Goal: Task Accomplishment & Management: Use online tool/utility

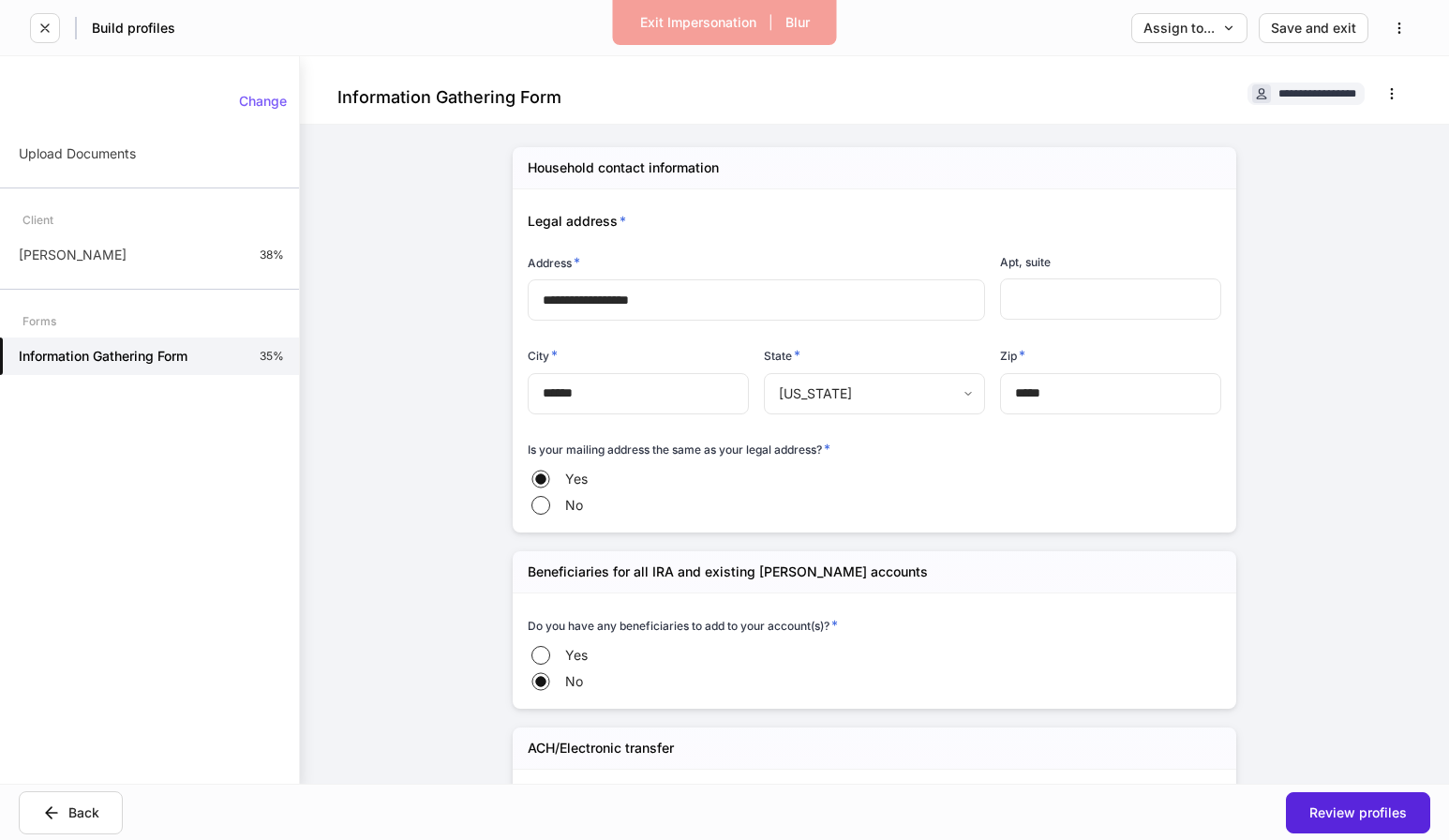
scroll to position [2239, 0]
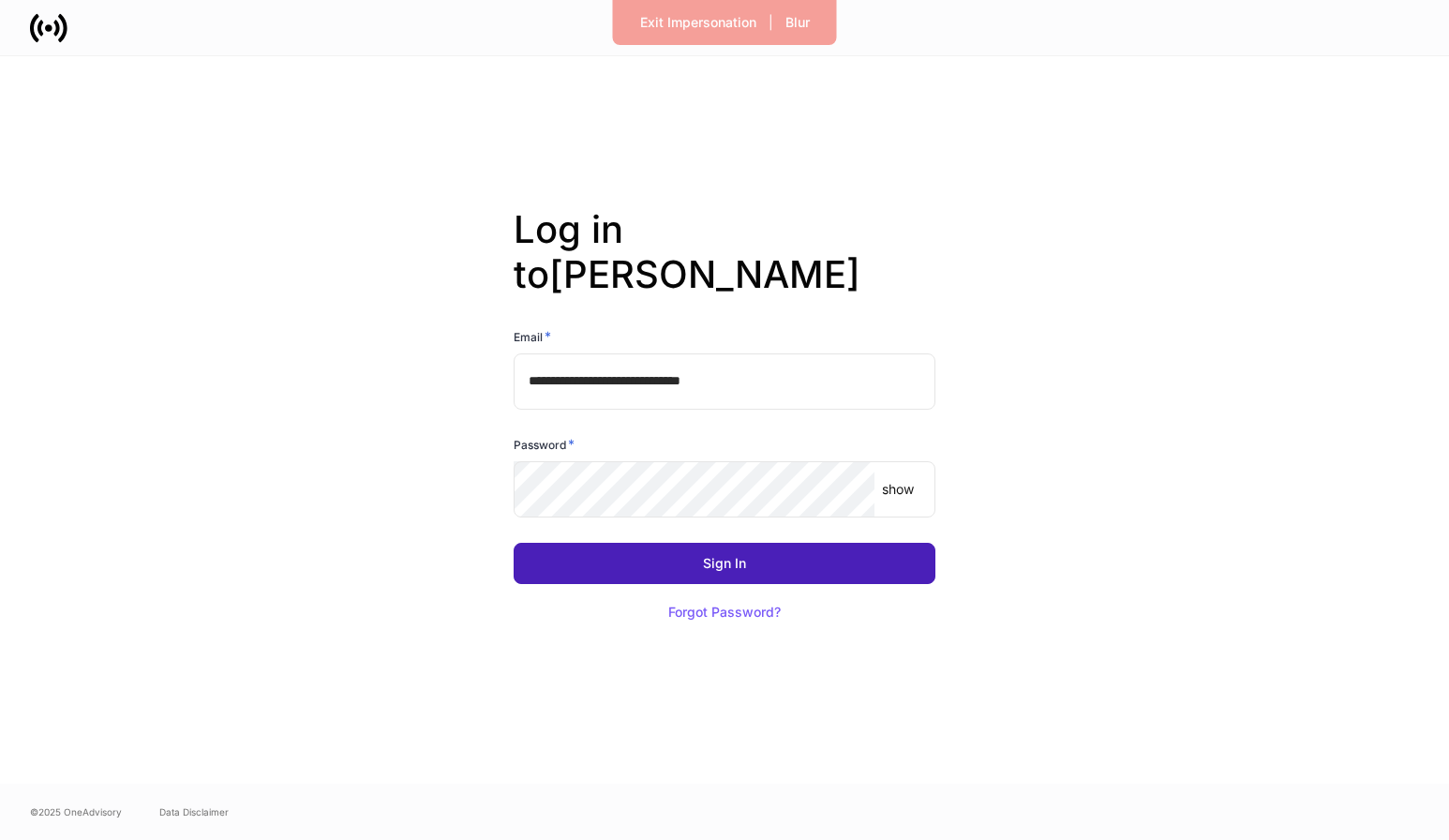
click at [716, 550] on button "Sign In" at bounding box center [724, 564] width 422 height 41
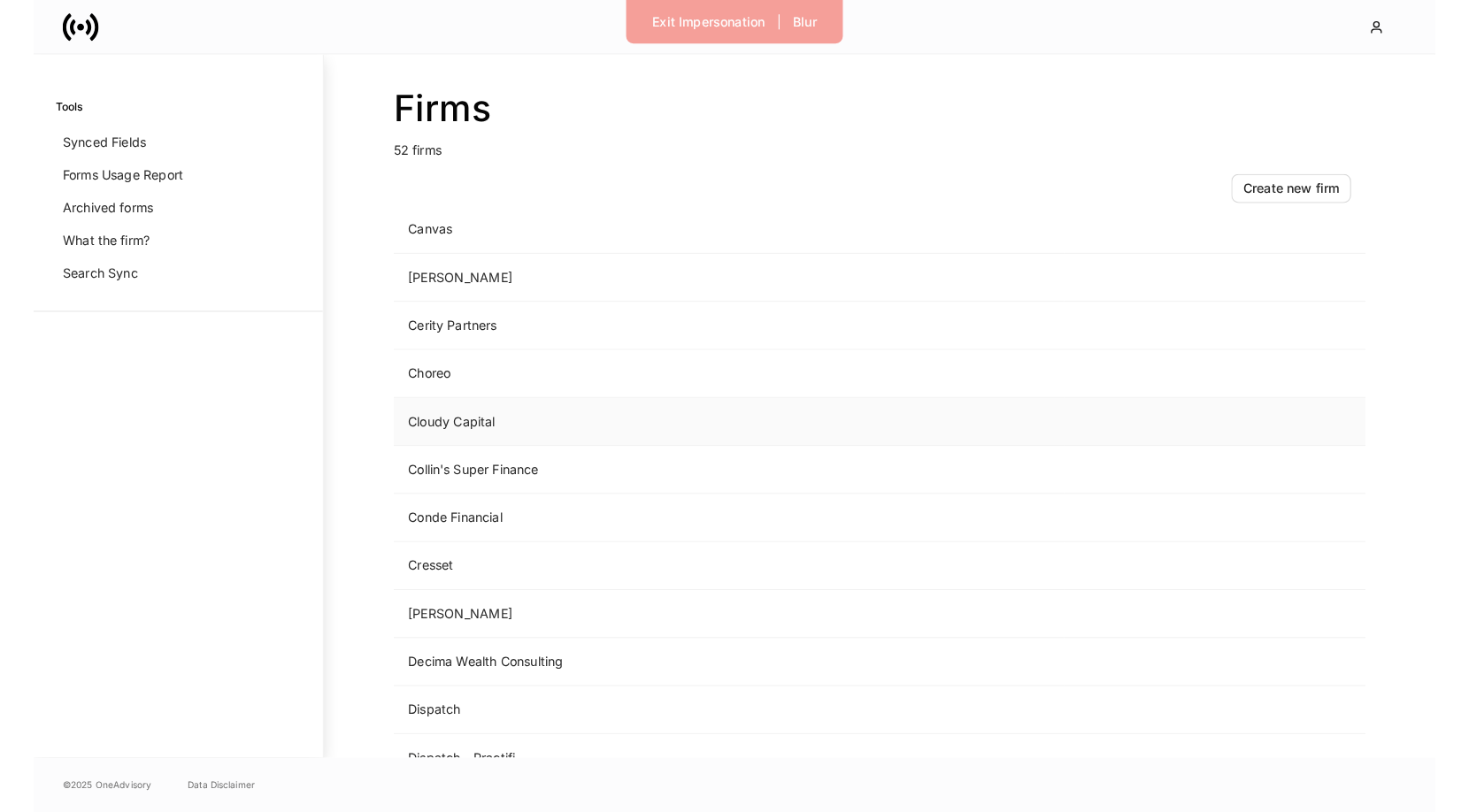
scroll to position [547, 0]
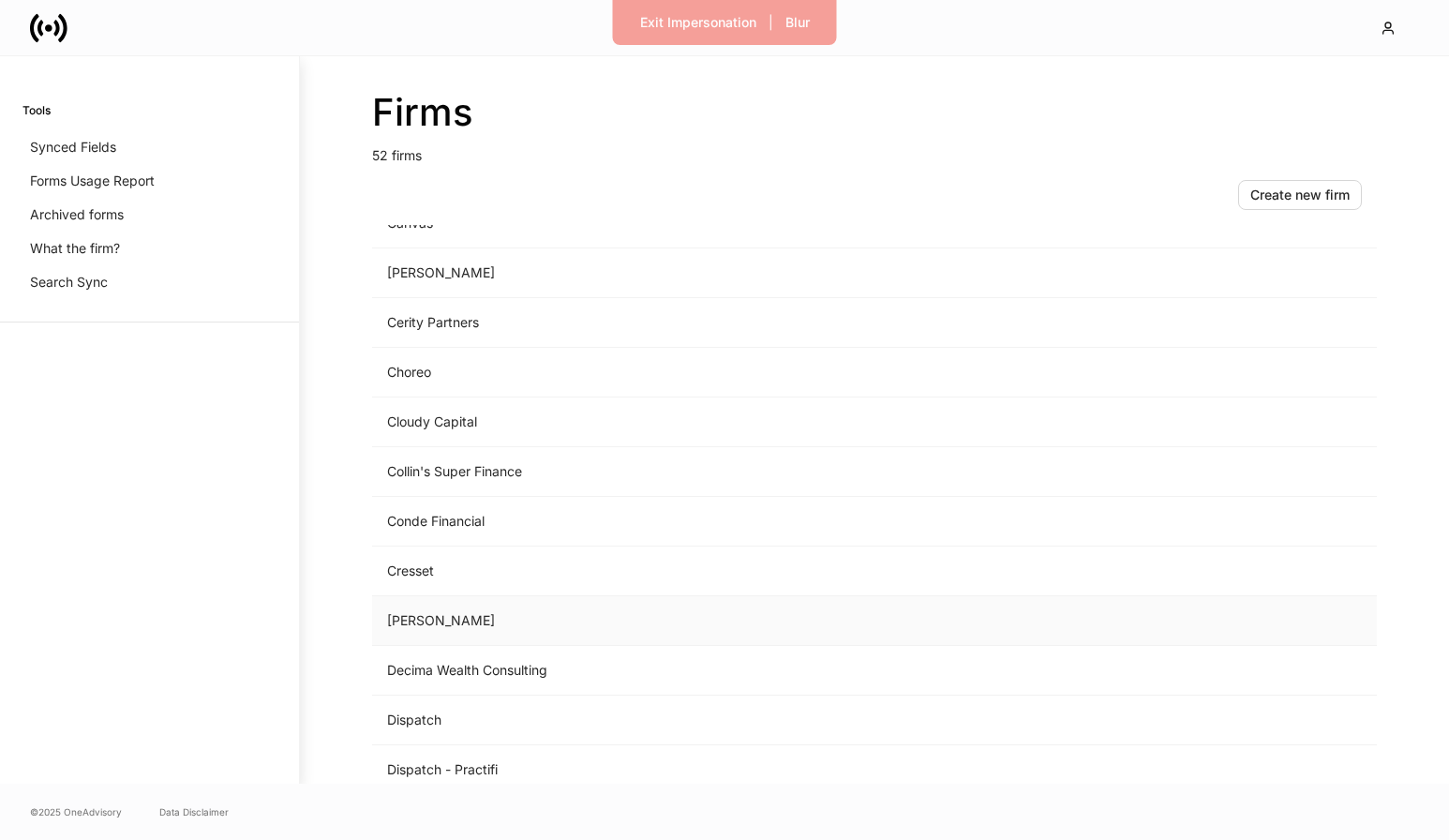
click at [472, 609] on td "D.A. Davidson" at bounding box center [718, 621] width 694 height 49
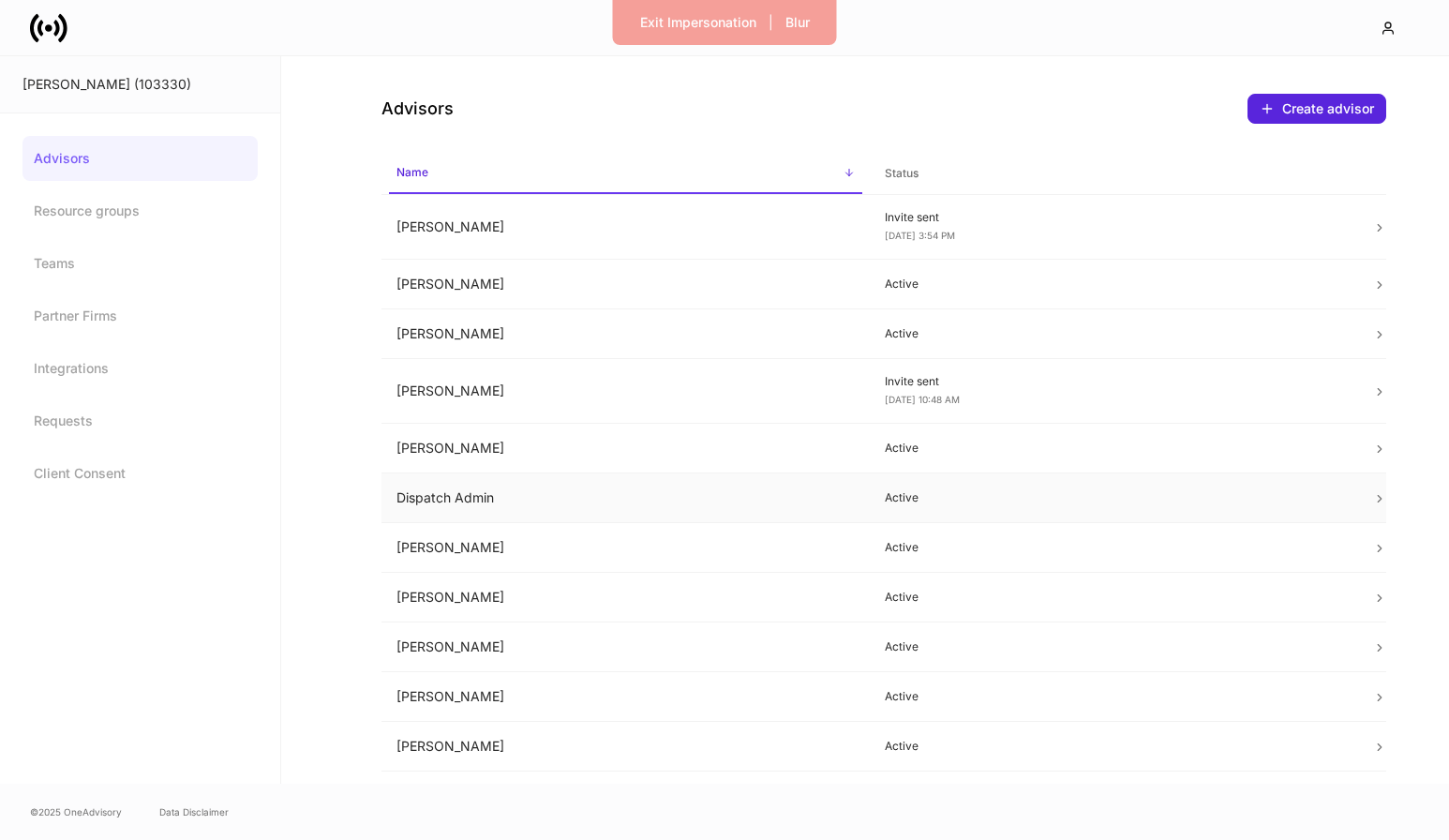
drag, startPoint x: 567, startPoint y: 500, endPoint x: 595, endPoint y: 487, distance: 30.9
click at [571, 498] on td "Dispatch Admin" at bounding box center [626, 498] width 488 height 49
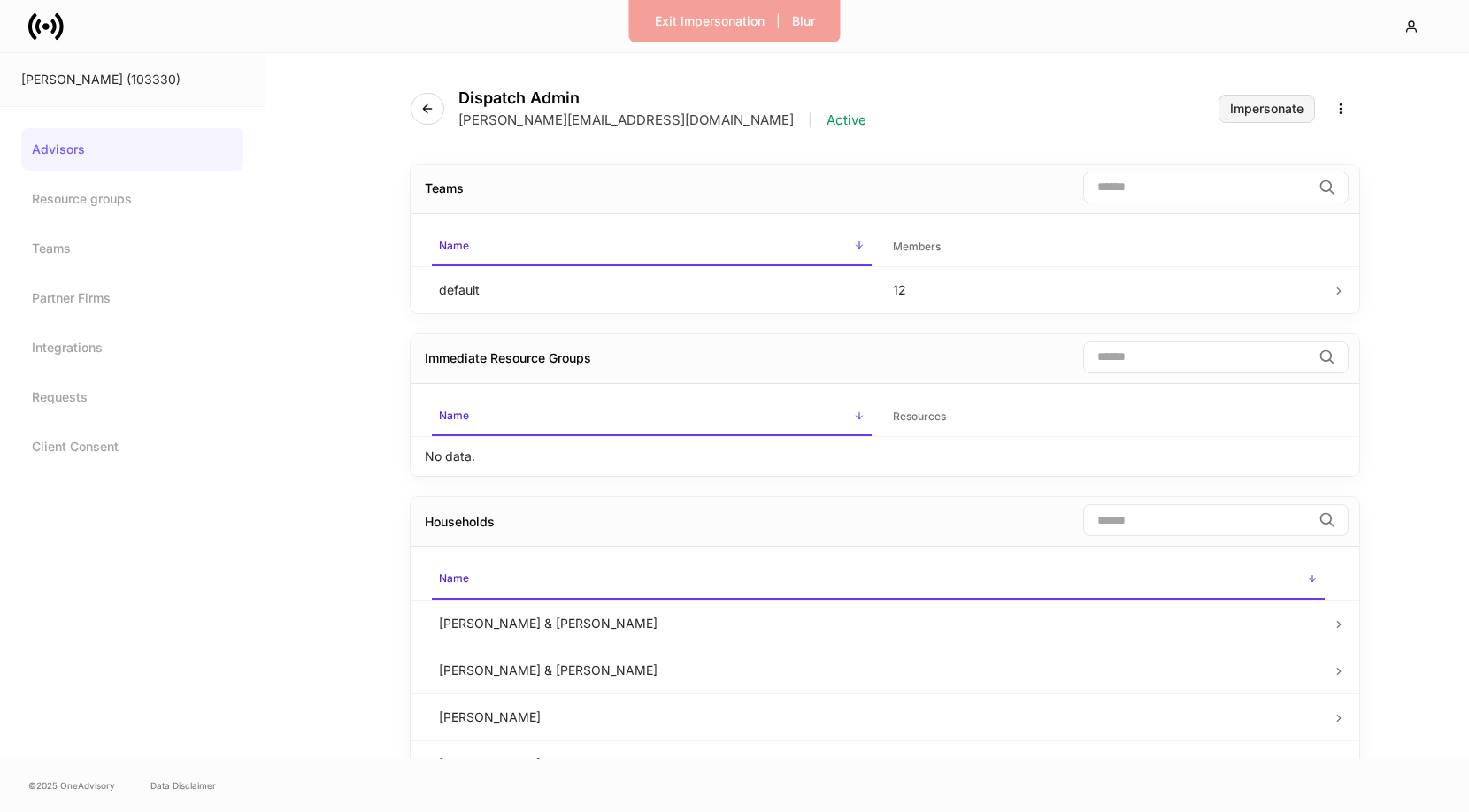
click at [1254, 112] on div "Impersonate" at bounding box center [1266, 109] width 73 height 12
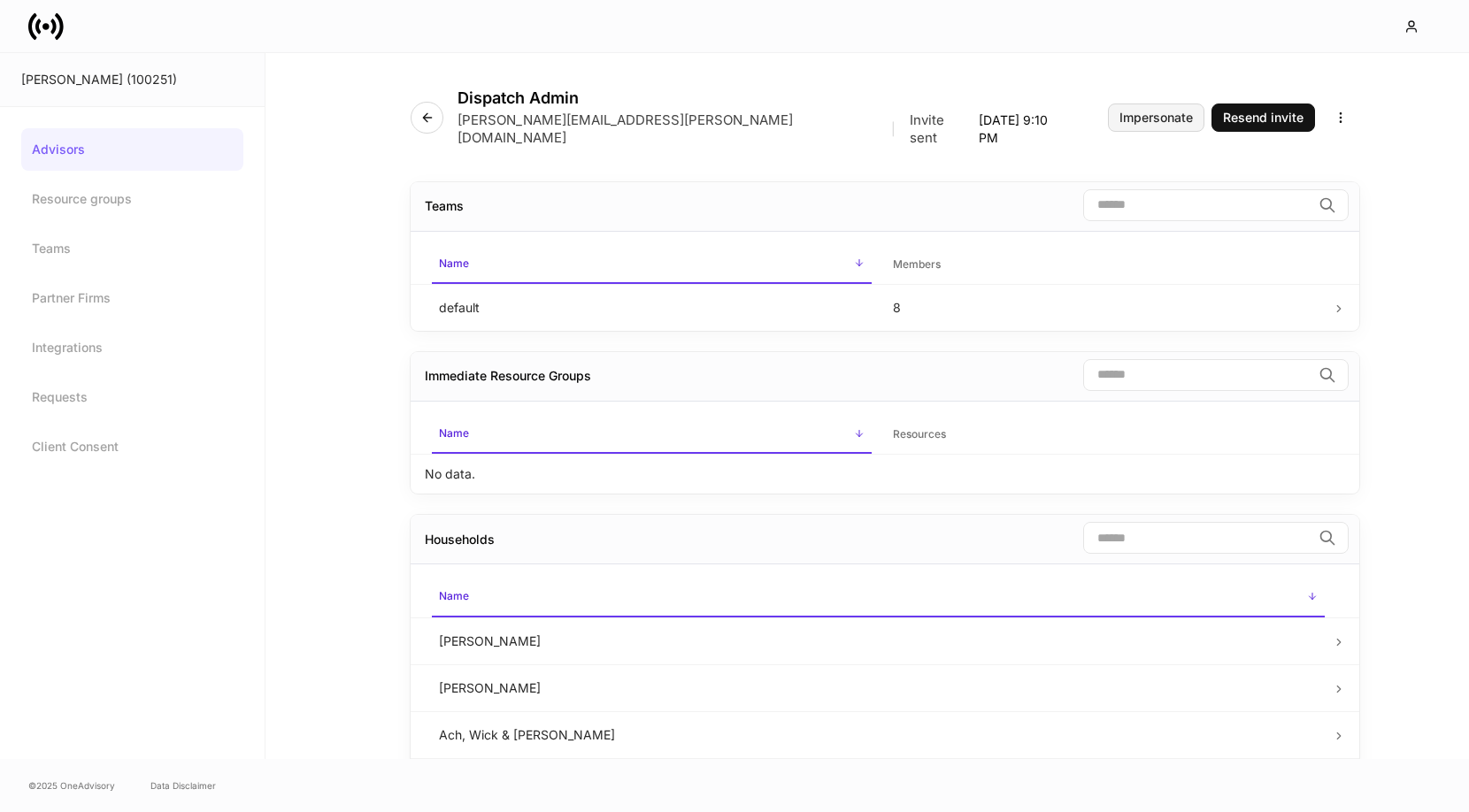
click at [1155, 111] on div "Impersonate" at bounding box center [1155, 117] width 73 height 12
click at [1167, 111] on div "Impersonate" at bounding box center [1155, 117] width 73 height 12
click at [1150, 111] on div "Impersonate" at bounding box center [1155, 117] width 73 height 12
